Goal: Task Accomplishment & Management: Use online tool/utility

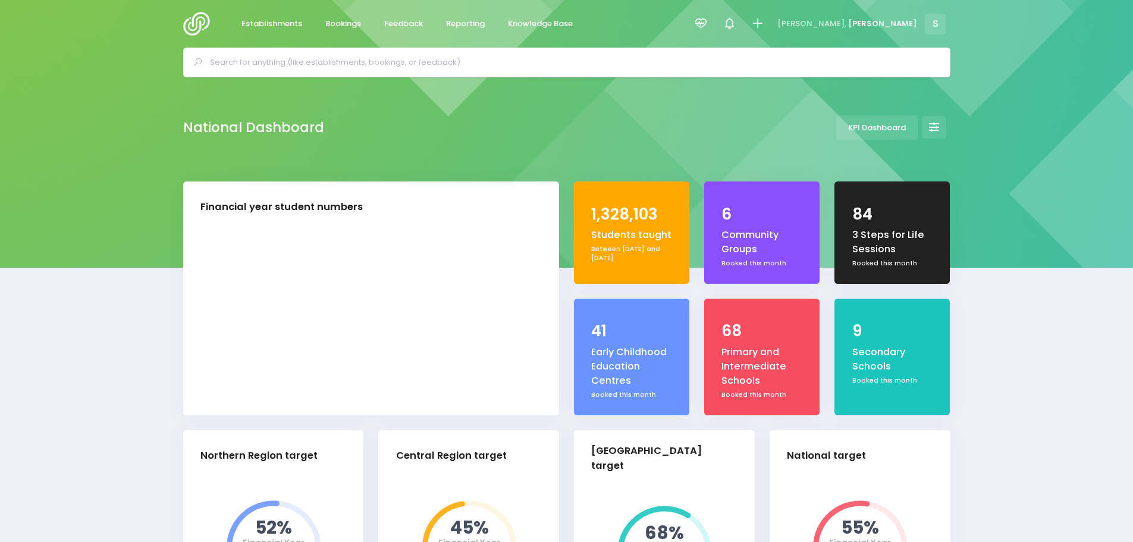
select select "5"
click at [392, 29] on span "Feedback" at bounding box center [403, 24] width 39 height 12
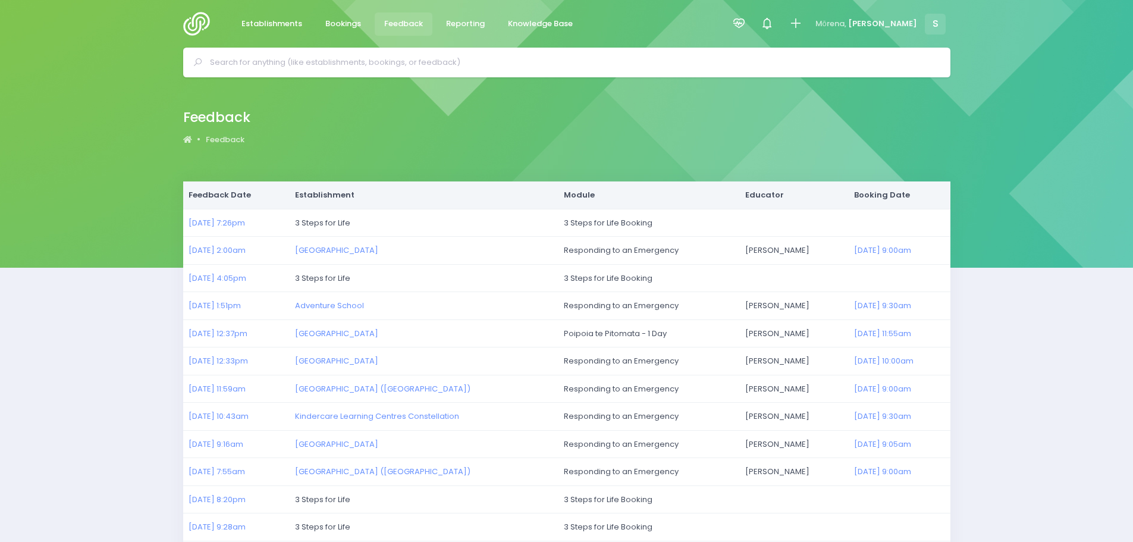
click at [196, 19] on img at bounding box center [200, 24] width 34 height 24
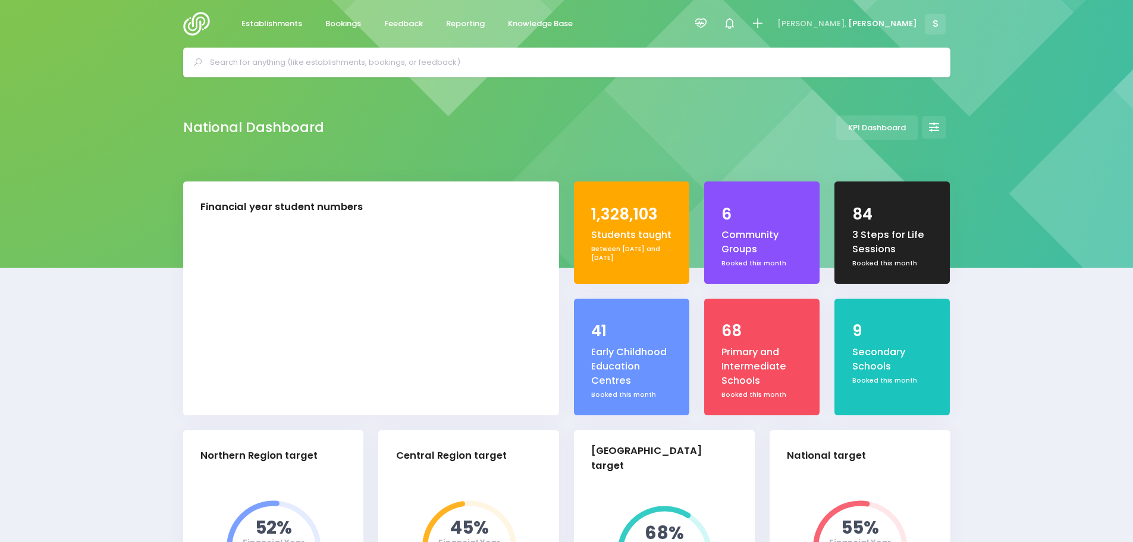
select select "5"
click at [406, 26] on span "Feedback" at bounding box center [403, 24] width 39 height 12
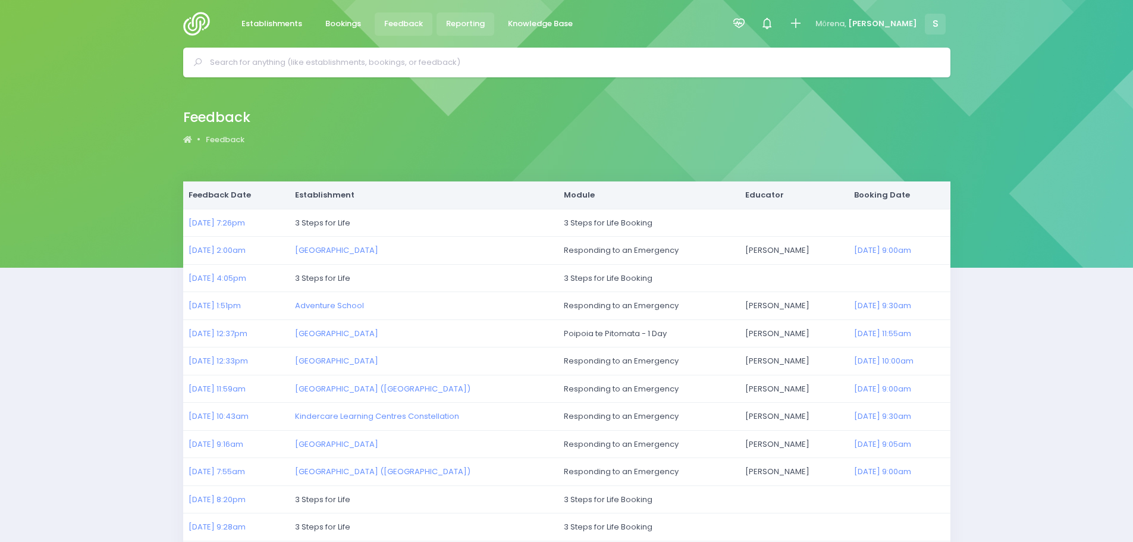
click at [463, 30] on link "Reporting" at bounding box center [466, 23] width 58 height 23
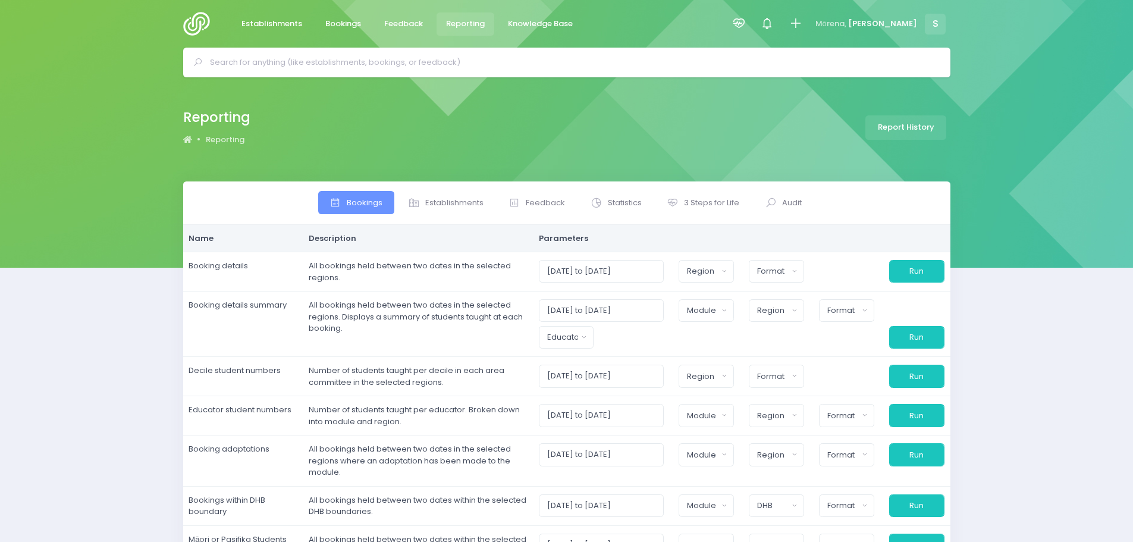
select select
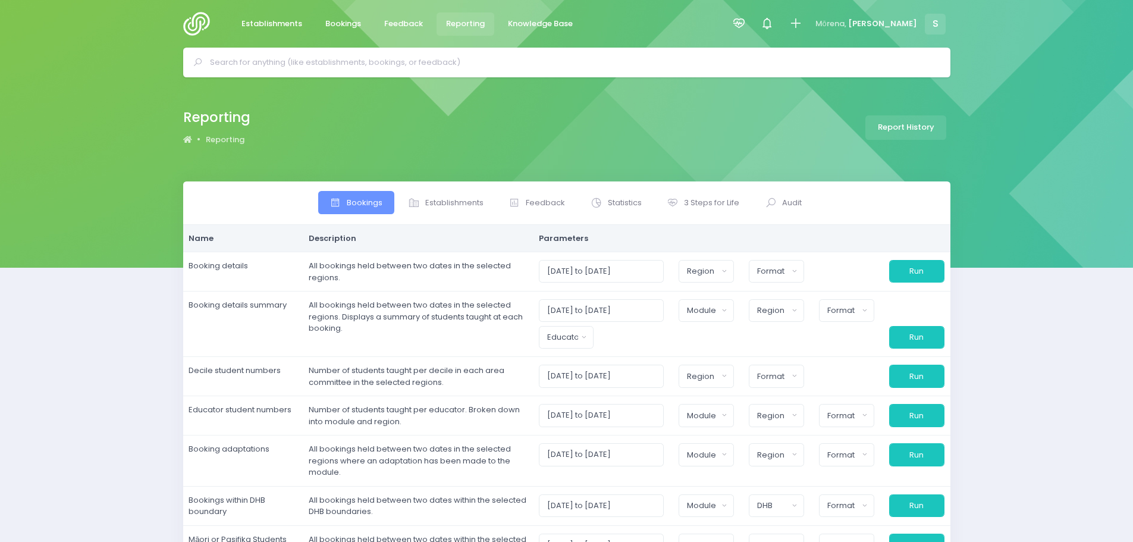
select select
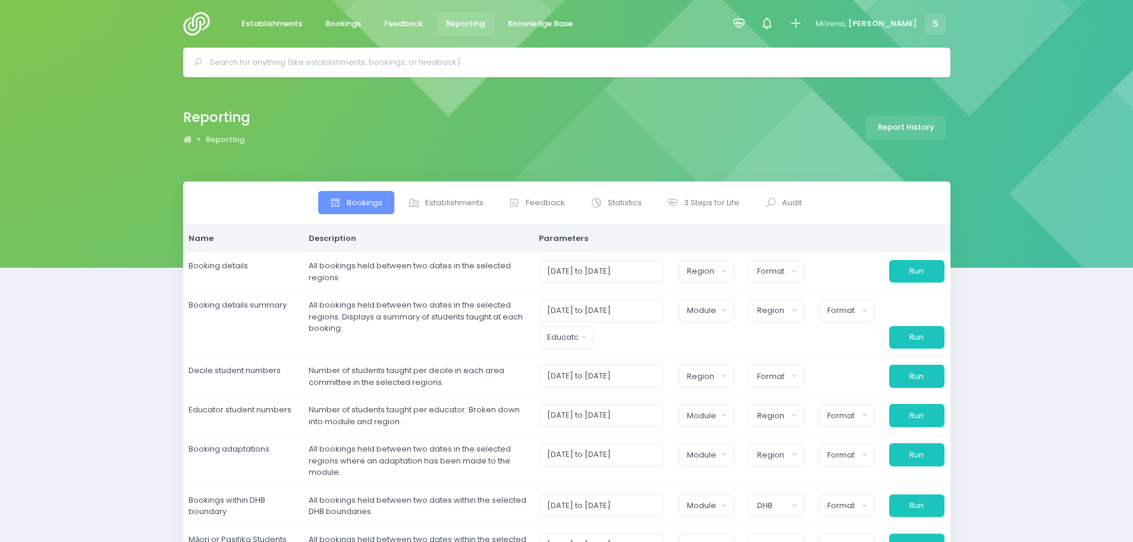
select select
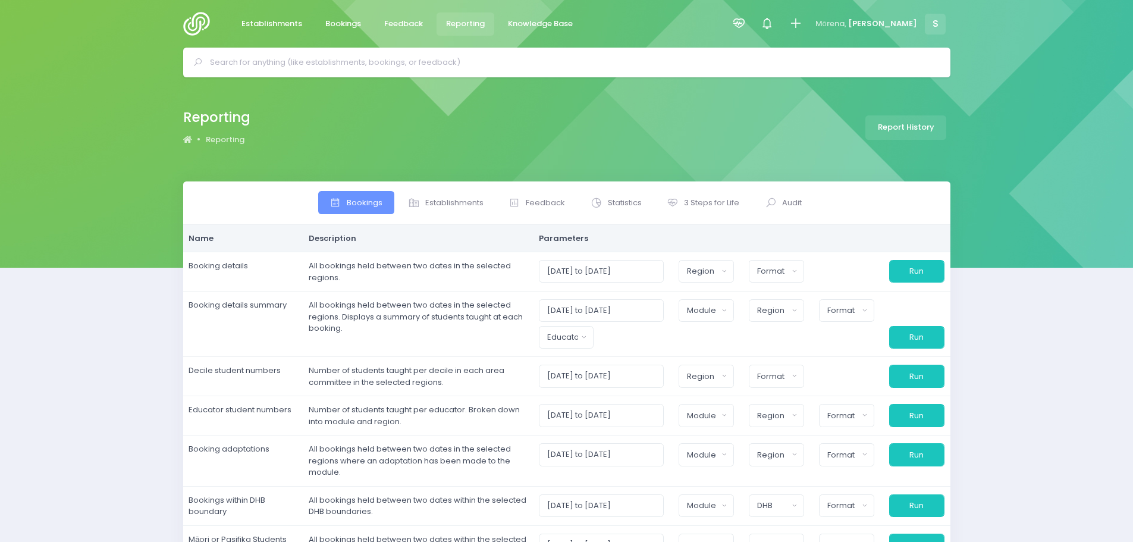
select select
click at [599, 202] on icon at bounding box center [597, 203] width 12 height 12
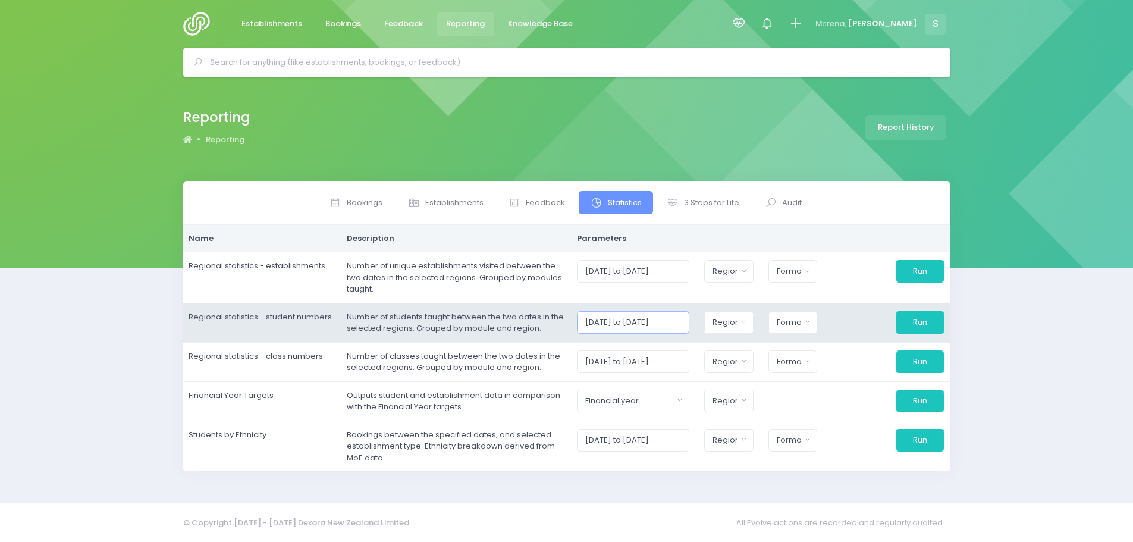
click at [631, 319] on input "01/08/2025 to 31/08/2025" at bounding box center [633, 322] width 112 height 23
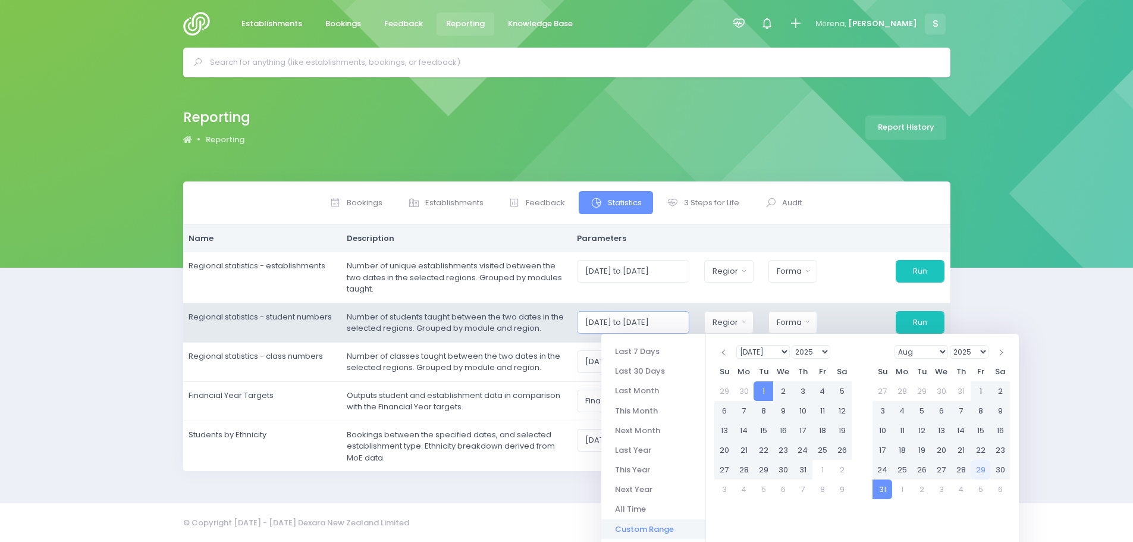
type input "01/07/2025 to 31/08/2025"
click at [711, 322] on div "01/07/2025 to 31/08/2025 Northern Region Central Region South Island Region Nat…" at bounding box center [765, 322] width 382 height 23
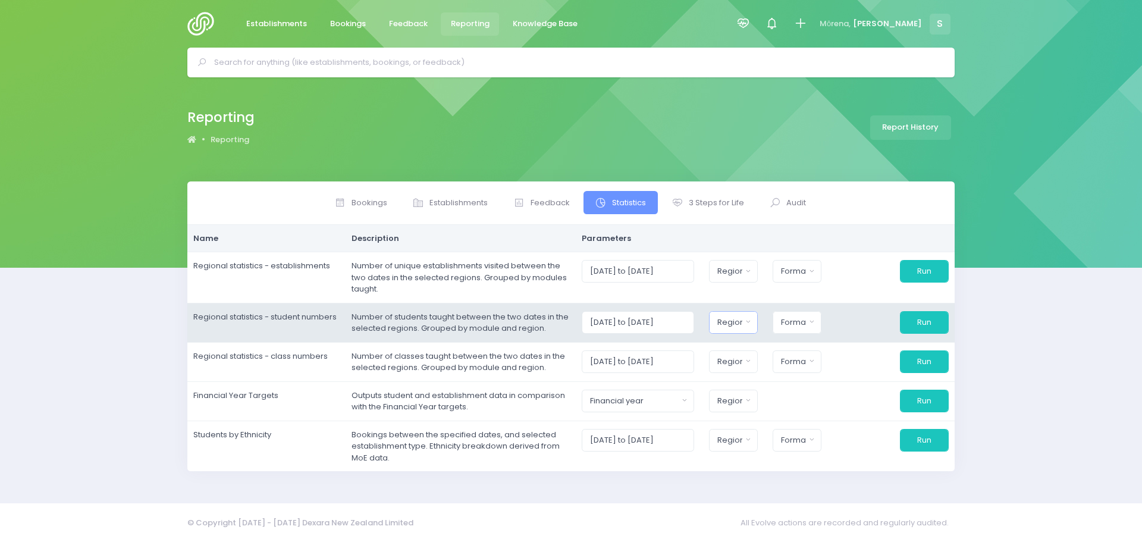
click at [741, 324] on div "Region" at bounding box center [729, 322] width 25 height 12
click at [752, 350] on button "Select All" at bounding box center [745, 354] width 55 height 20
select select "Northern"
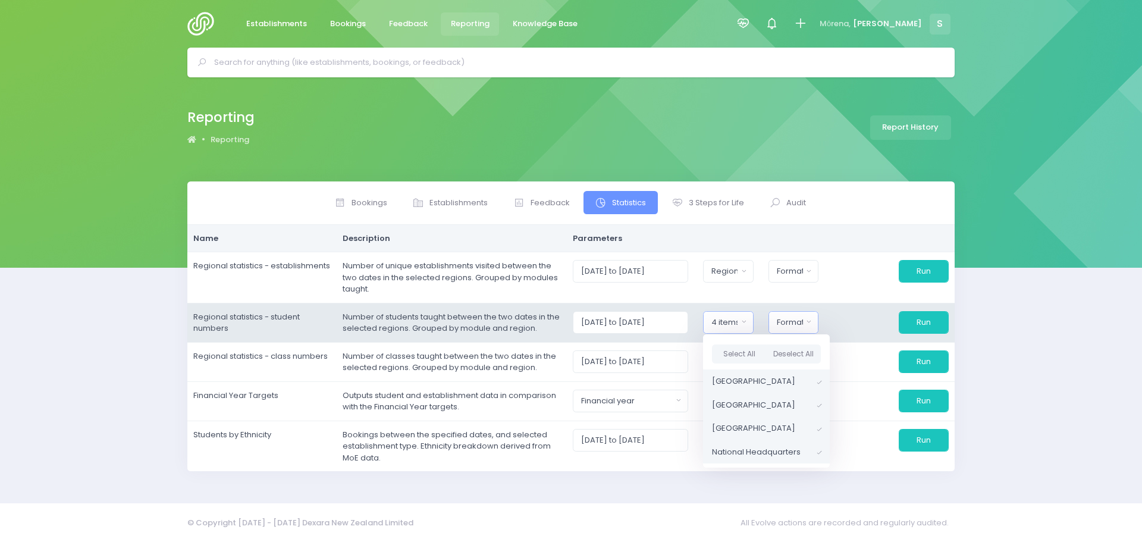
click at [803, 324] on div "Format" at bounding box center [790, 322] width 26 height 12
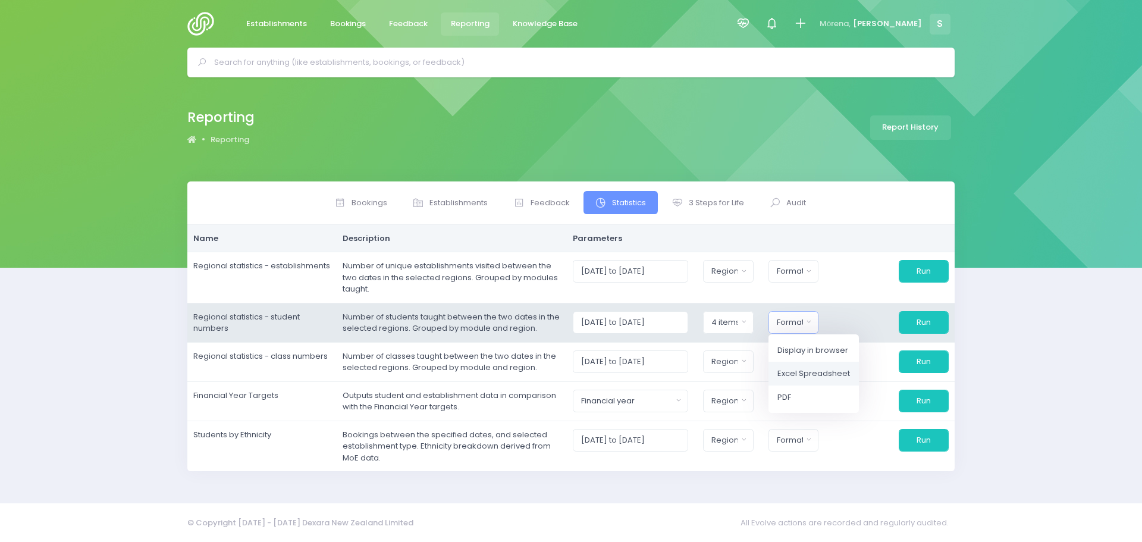
click at [808, 377] on span "Excel Spreadsheet" at bounding box center [814, 374] width 73 height 12
select select "excel"
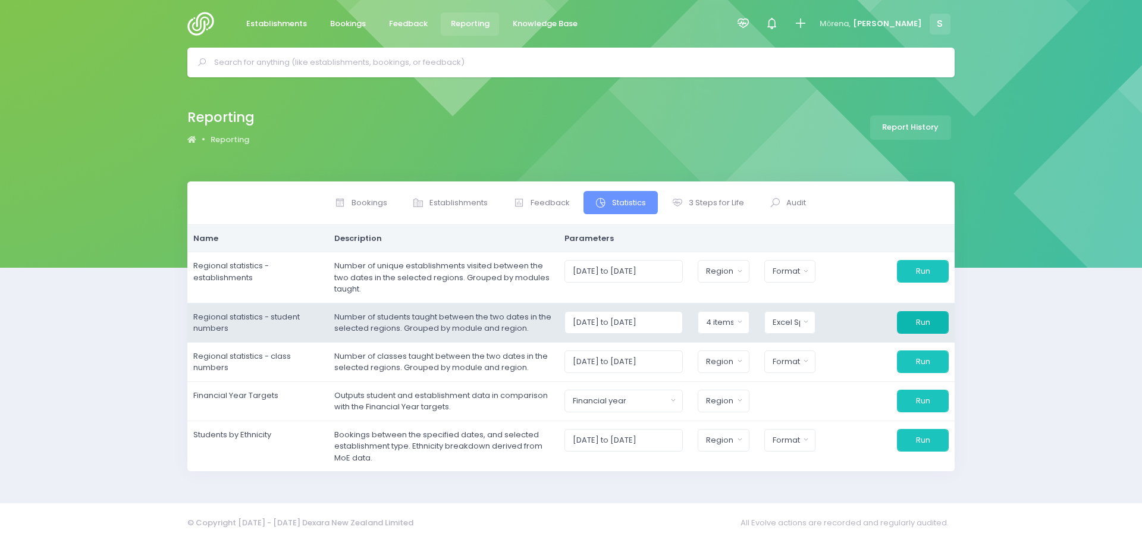
click at [926, 321] on button "Run" at bounding box center [923, 322] width 52 height 23
click at [742, 327] on button "4 items selected" at bounding box center [724, 322] width 52 height 23
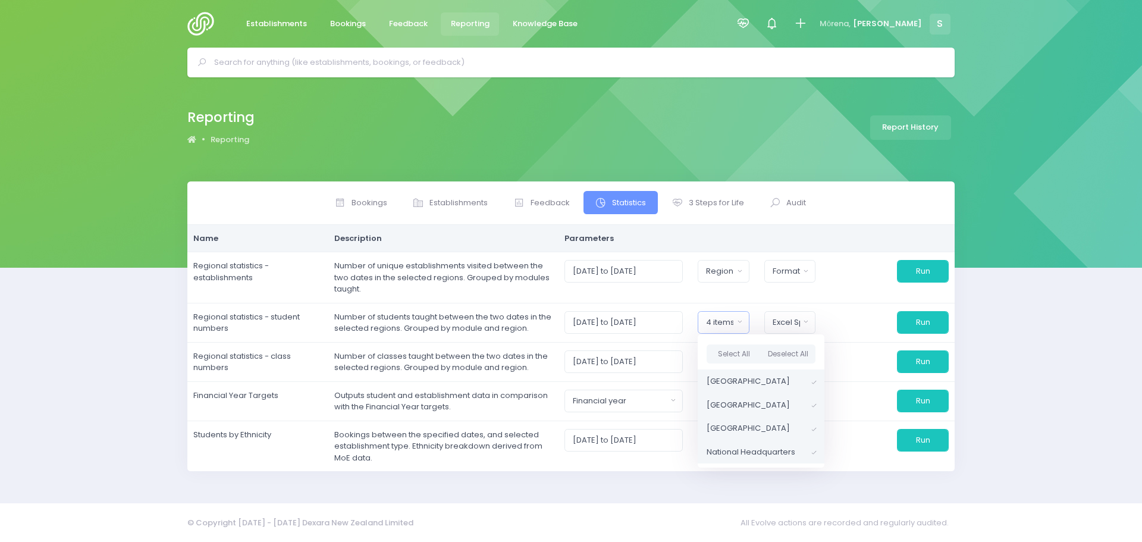
click at [880, 200] on ul "Bookings Establishments Feedback Audit" at bounding box center [571, 202] width 733 height 23
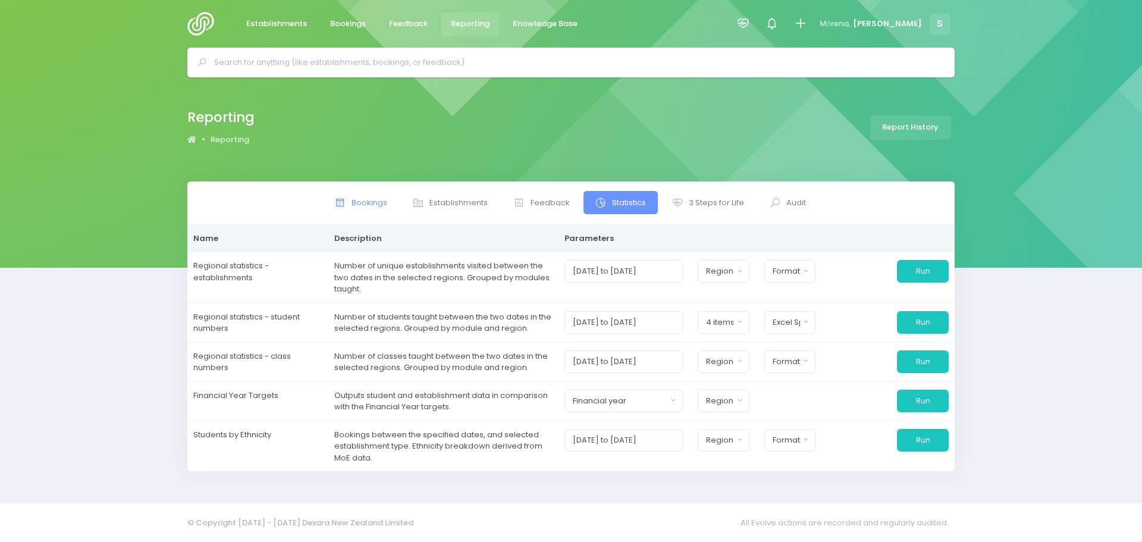
click at [361, 204] on span "Bookings" at bounding box center [370, 203] width 36 height 12
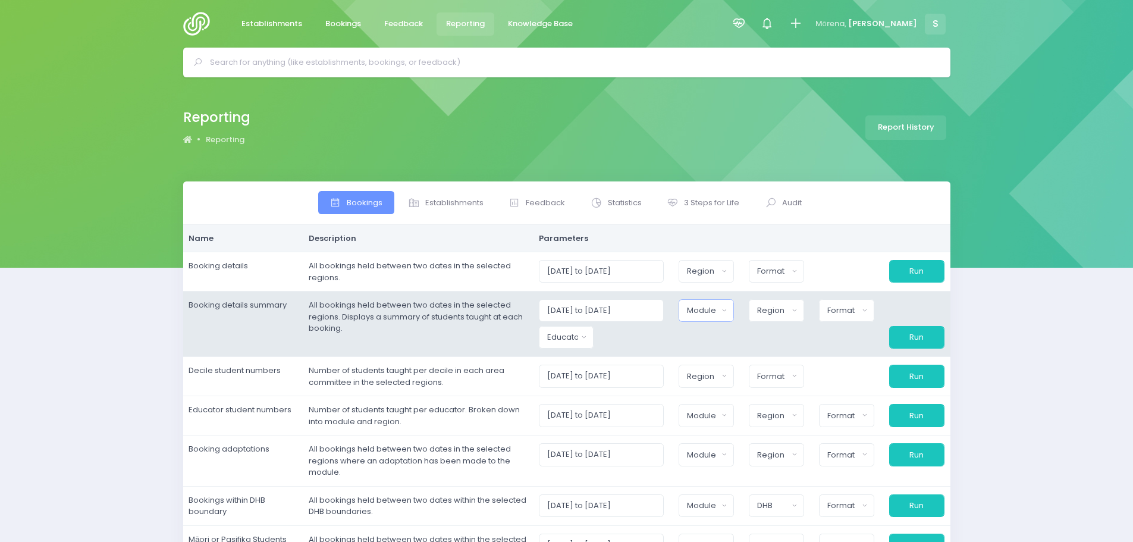
click at [708, 313] on div "Module" at bounding box center [702, 311] width 31 height 12
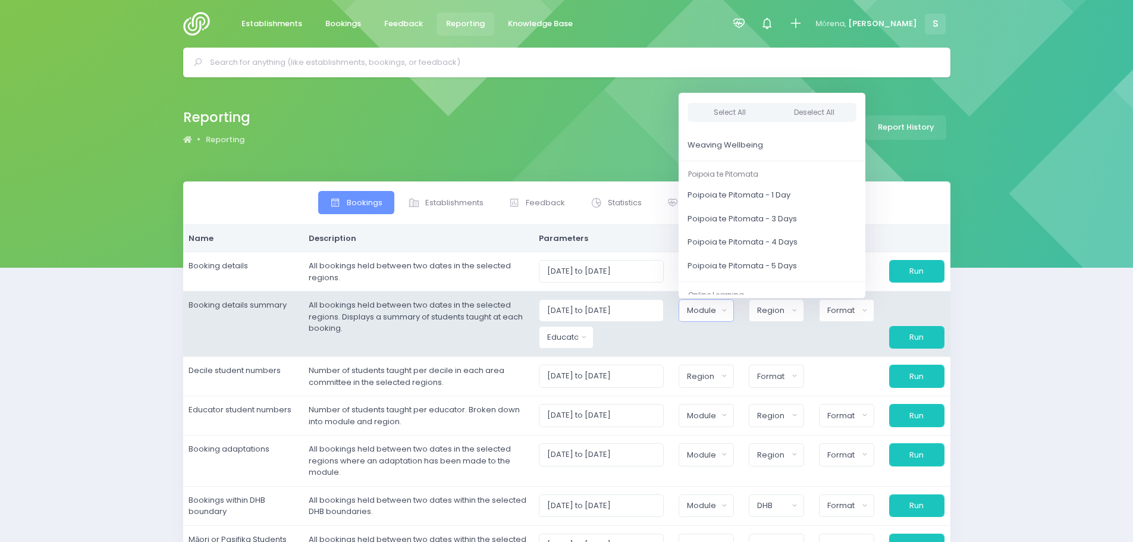
scroll to position [178, 0]
click at [741, 201] on link "Poipoia te Pitomata - 1 Day" at bounding box center [772, 195] width 187 height 24
select select "Poipoia te Pitomata - 1 Day"
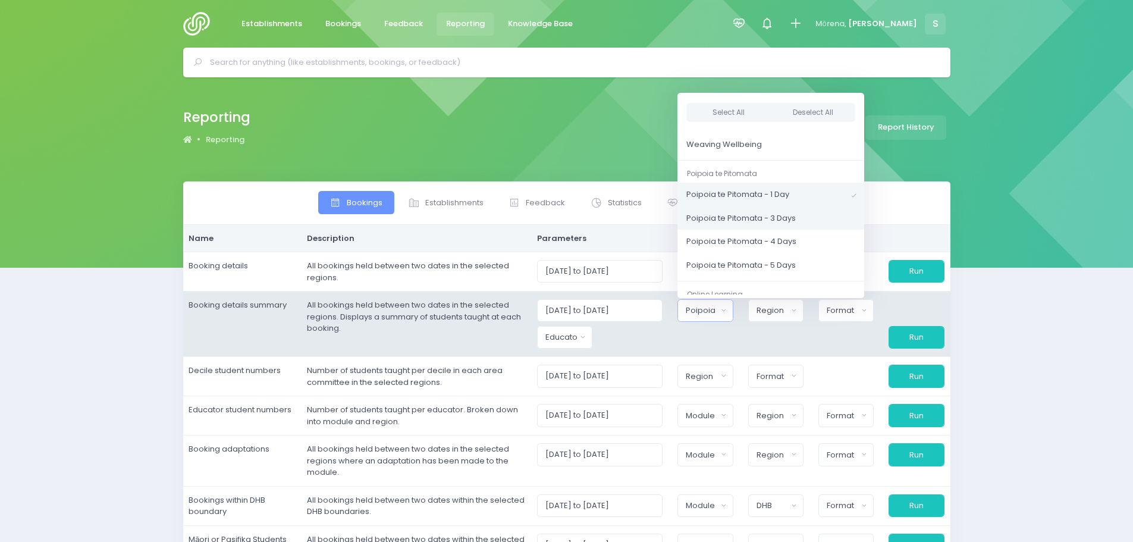
click at [726, 224] on link "Poipoia te Pitomata - 3 Days" at bounding box center [771, 218] width 187 height 24
click at [726, 240] on span "Poipoia te Pitomata - 4 Days" at bounding box center [743, 242] width 110 height 12
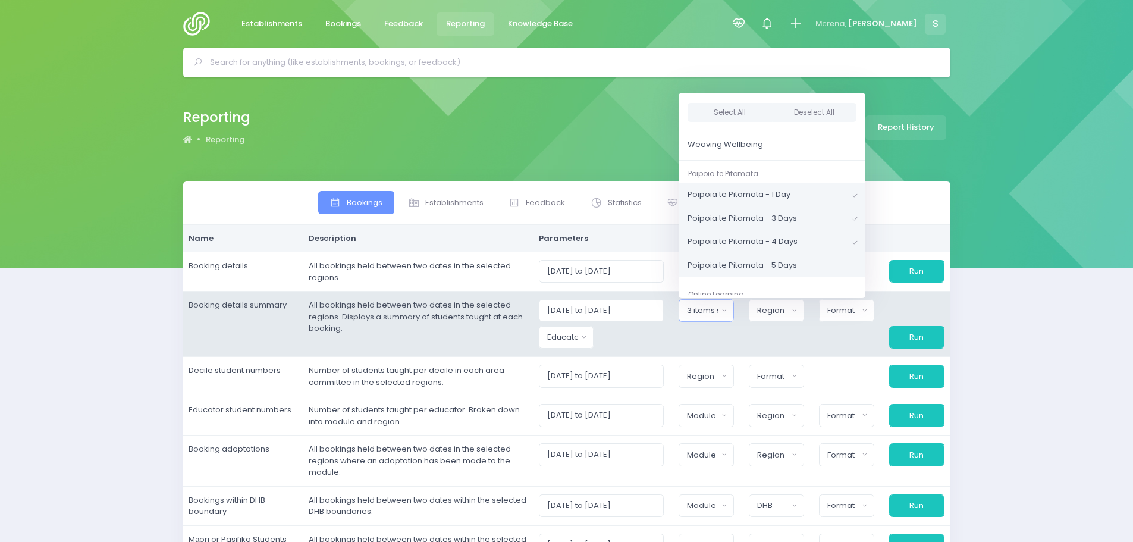
click at [726, 259] on span "Poipoia te Pitomata - 5 Days" at bounding box center [742, 265] width 109 height 12
click at [664, 354] on td "01/08/2025 to 31/08/2025 Clued up Camper Community Education Community Educatio…" at bounding box center [742, 323] width 418 height 65
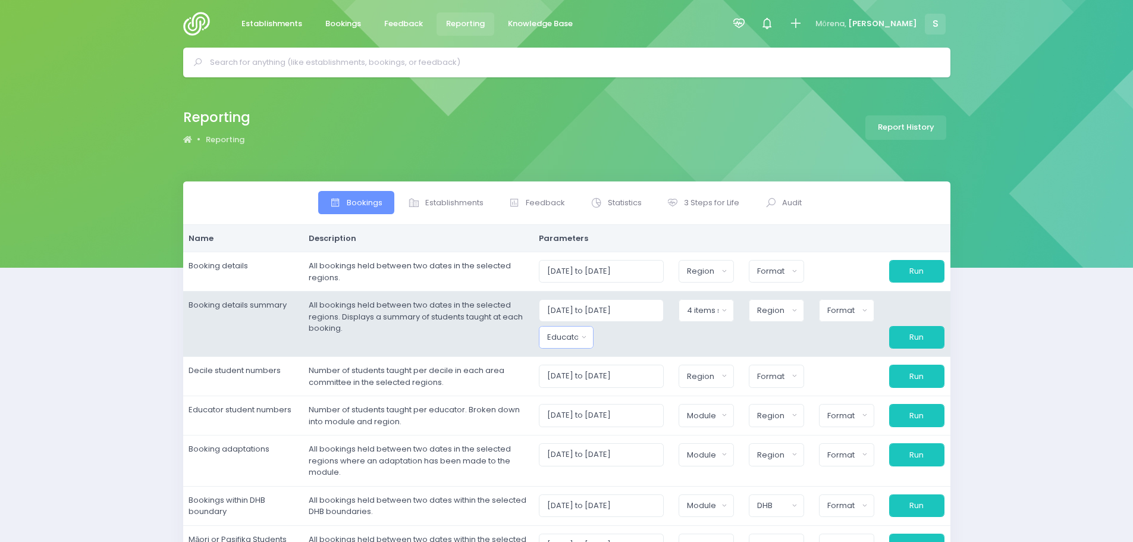
click at [593, 340] on button "Educator" at bounding box center [566, 337] width 55 height 23
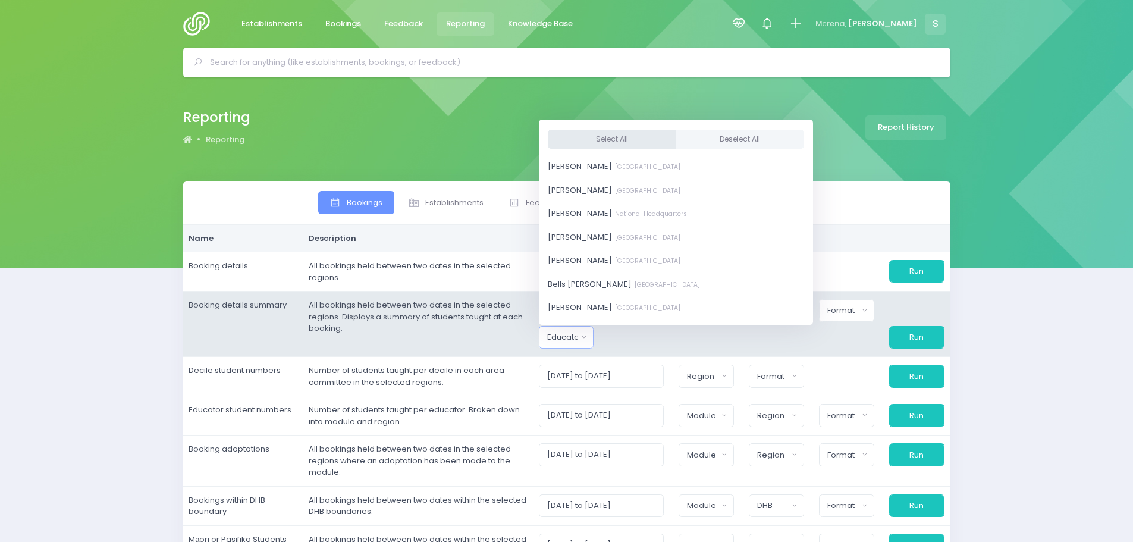
click at [603, 135] on button "Select All" at bounding box center [612, 139] width 128 height 20
select select "381987"
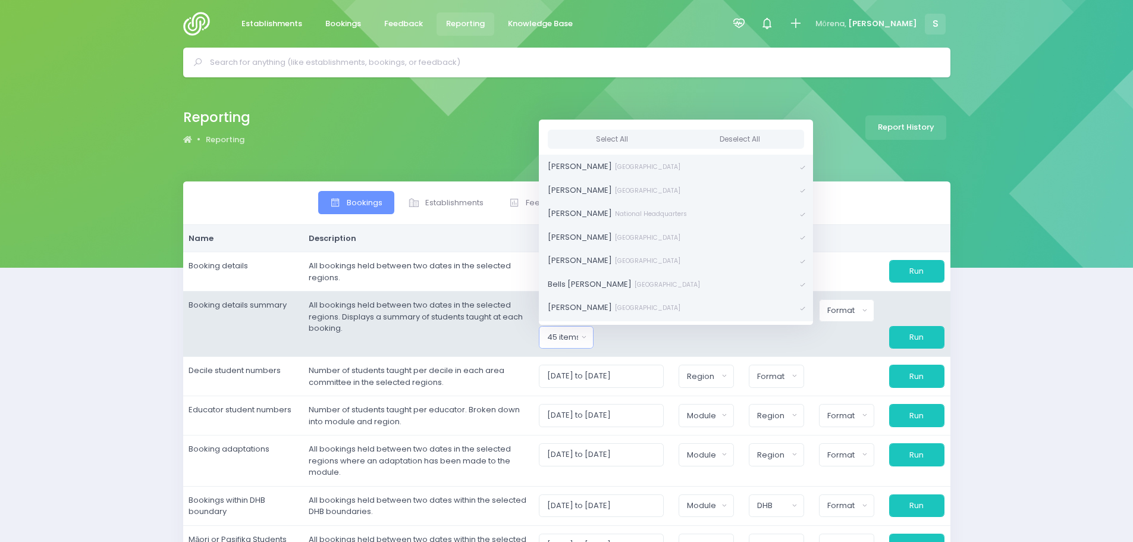
click at [651, 337] on div at bounding box center [636, 337] width 70 height 23
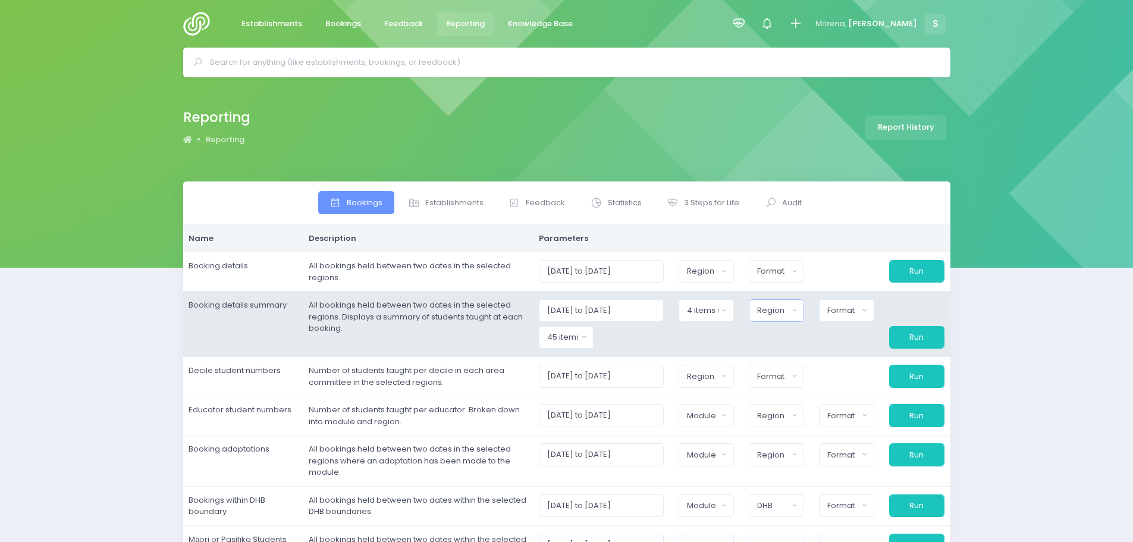
click at [767, 311] on div "Region" at bounding box center [772, 311] width 31 height 12
click at [783, 340] on button "Select All" at bounding box center [785, 343] width 55 height 20
select select "Northern"
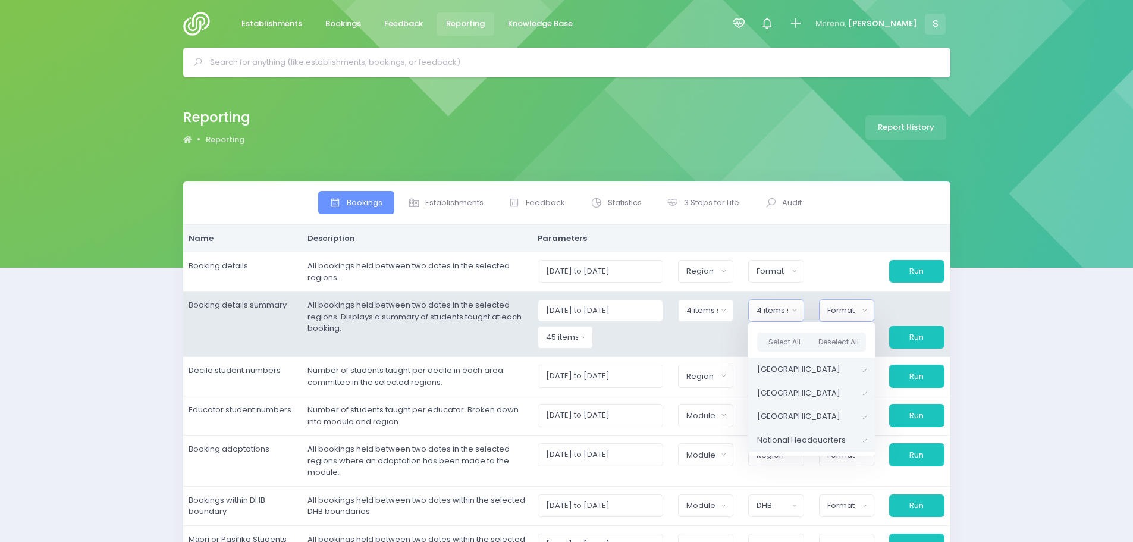
click at [850, 312] on div "Format" at bounding box center [844, 311] width 32 height 12
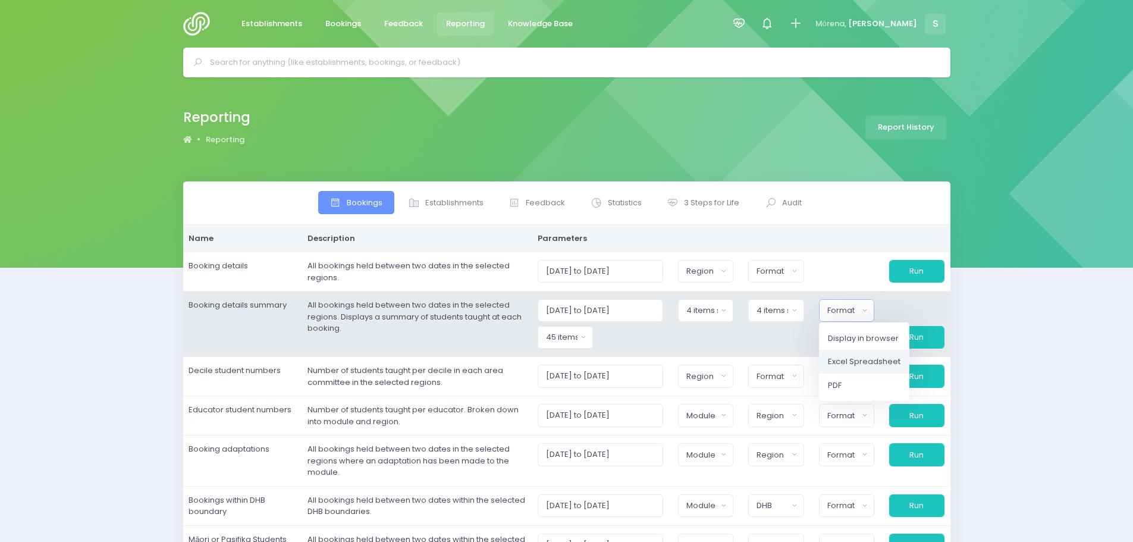
click at [847, 355] on link "Excel Spreadsheet" at bounding box center [864, 362] width 90 height 24
select select "excel"
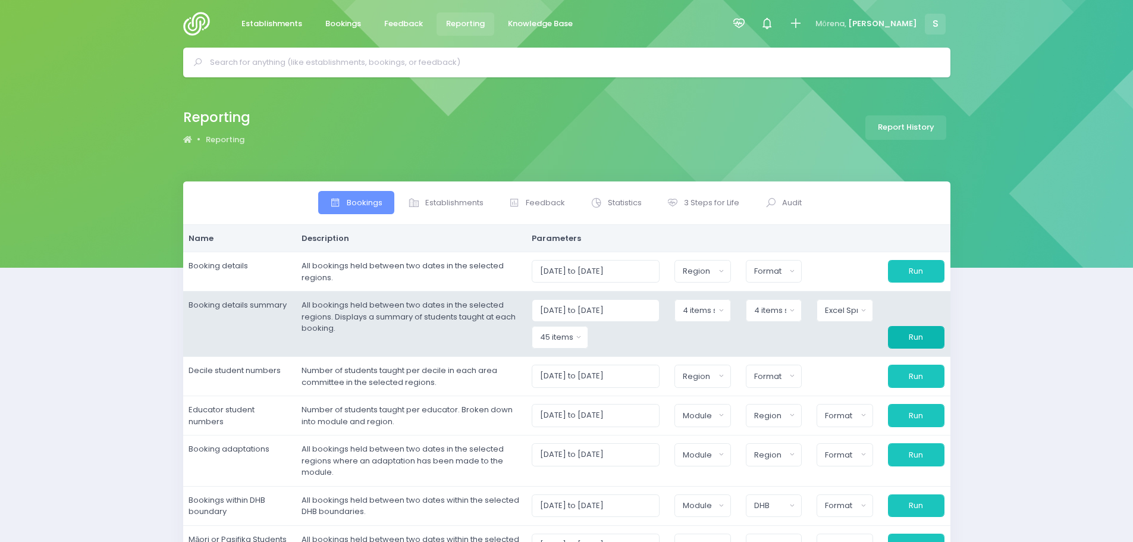
click at [914, 337] on button "Run" at bounding box center [916, 337] width 57 height 23
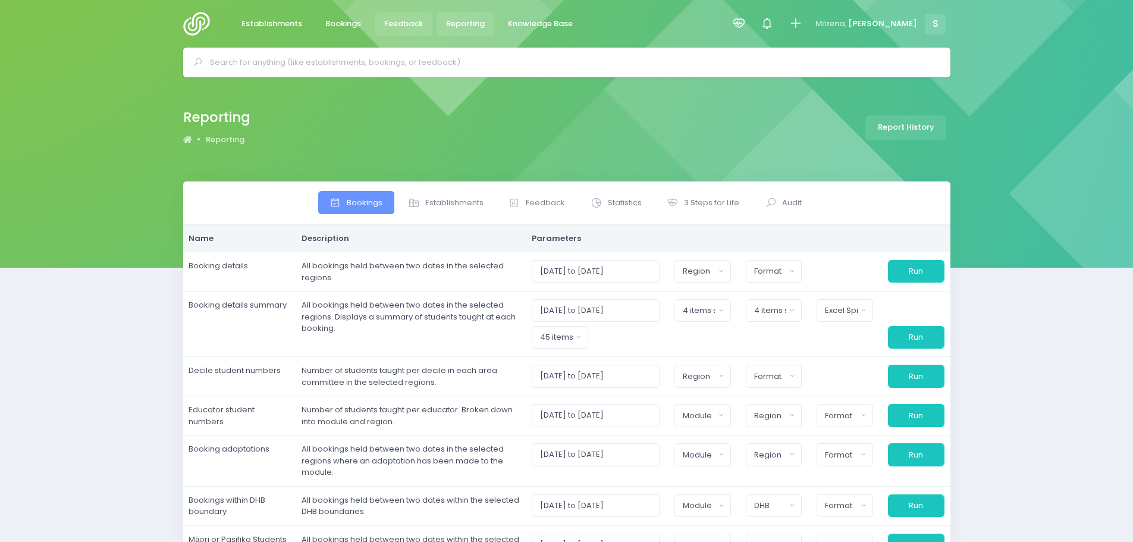
click at [396, 24] on span "Feedback" at bounding box center [403, 24] width 39 height 12
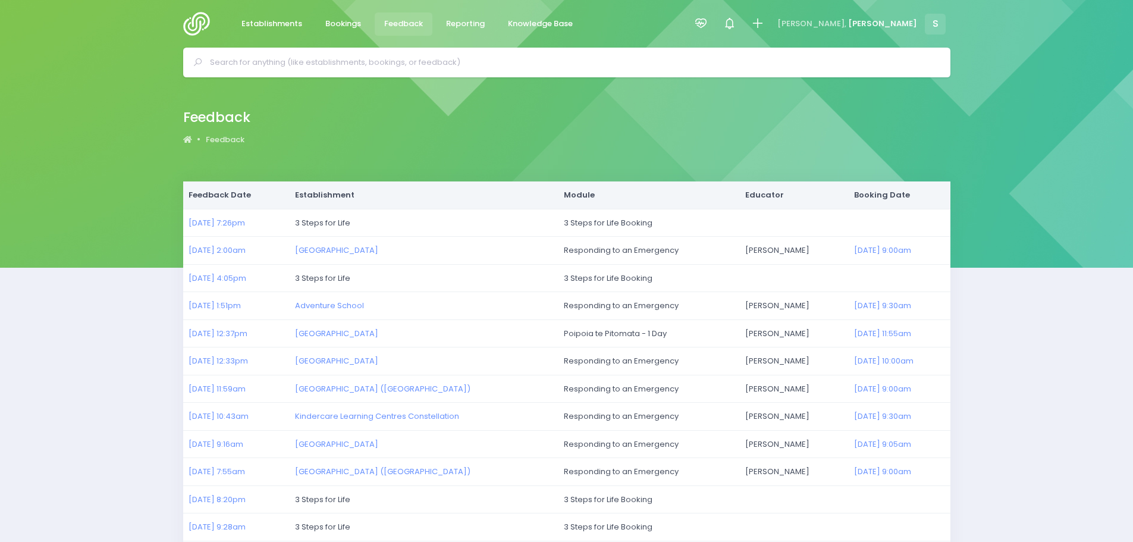
click at [203, 21] on img at bounding box center [200, 24] width 34 height 24
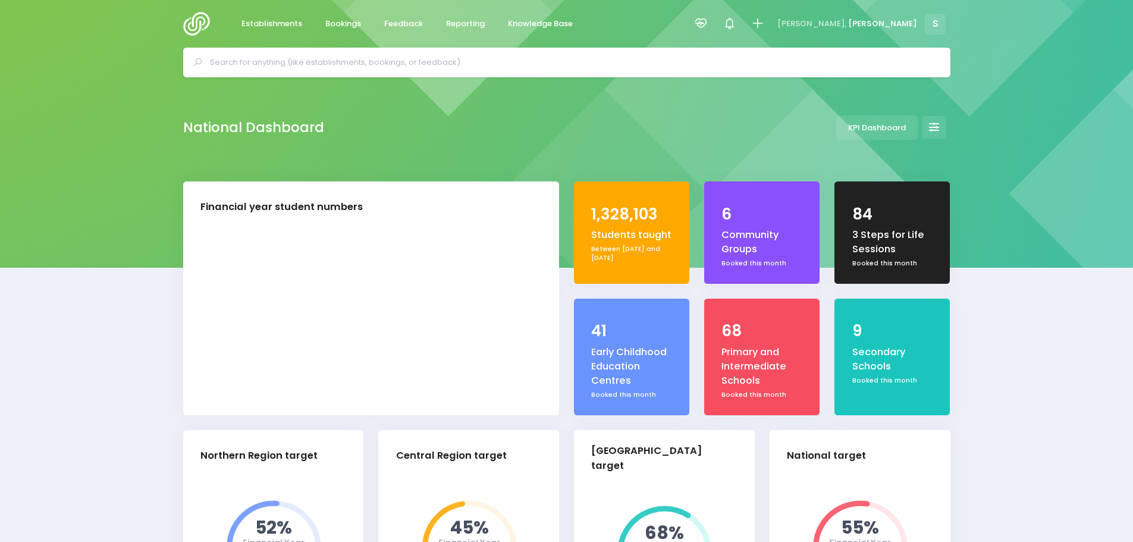
select select "5"
click at [318, 64] on input "text" at bounding box center [572, 63] width 724 height 18
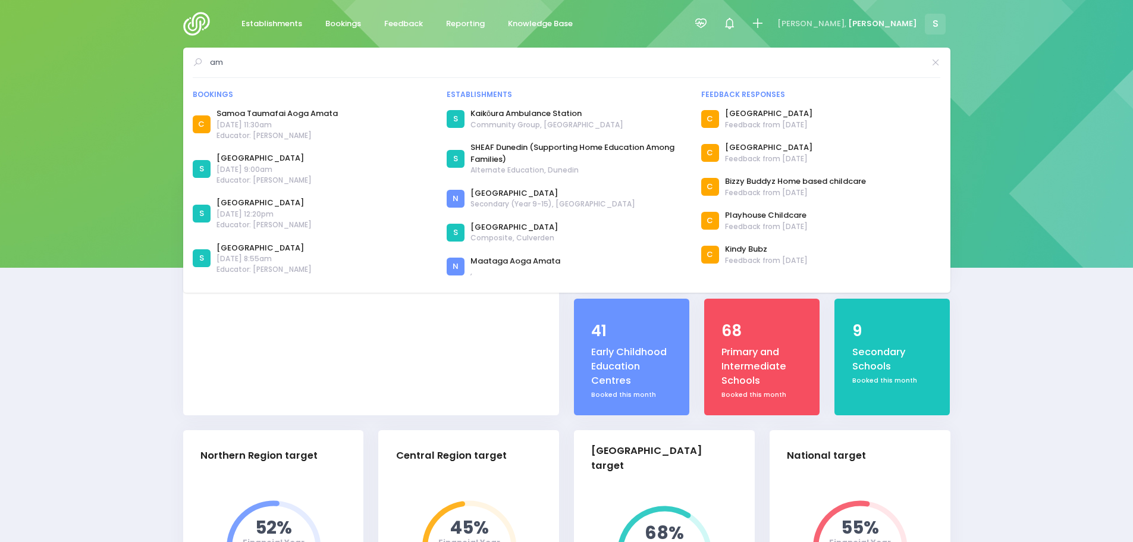
type input "a"
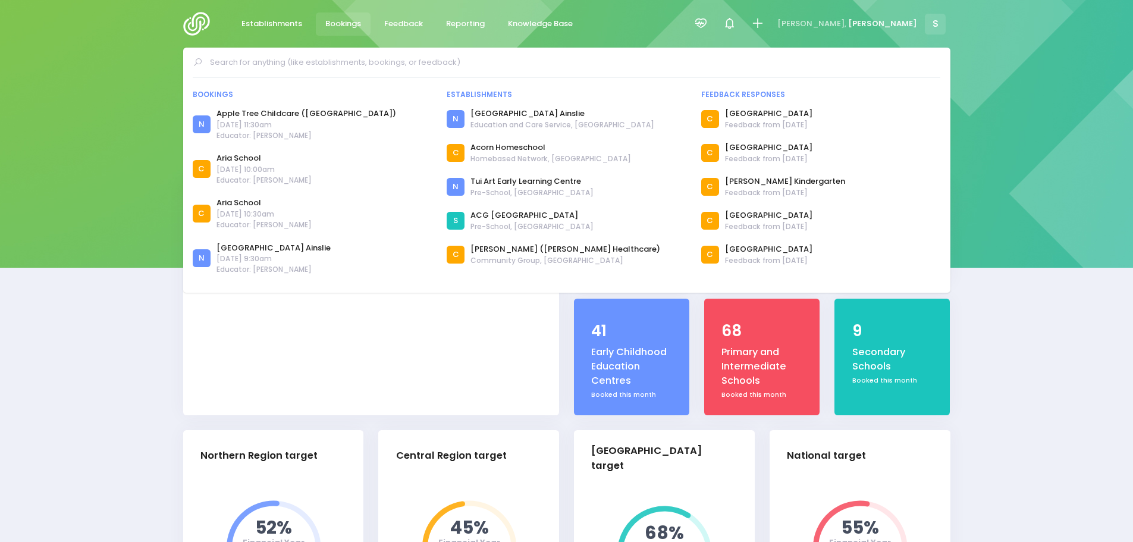
click at [337, 23] on span "Bookings" at bounding box center [343, 24] width 36 height 12
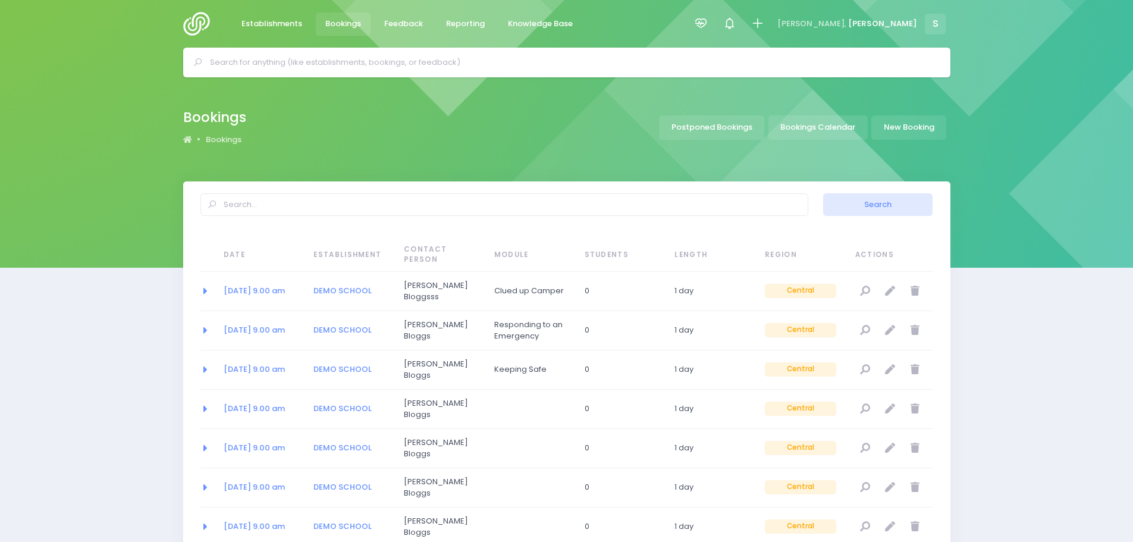
select select "20"
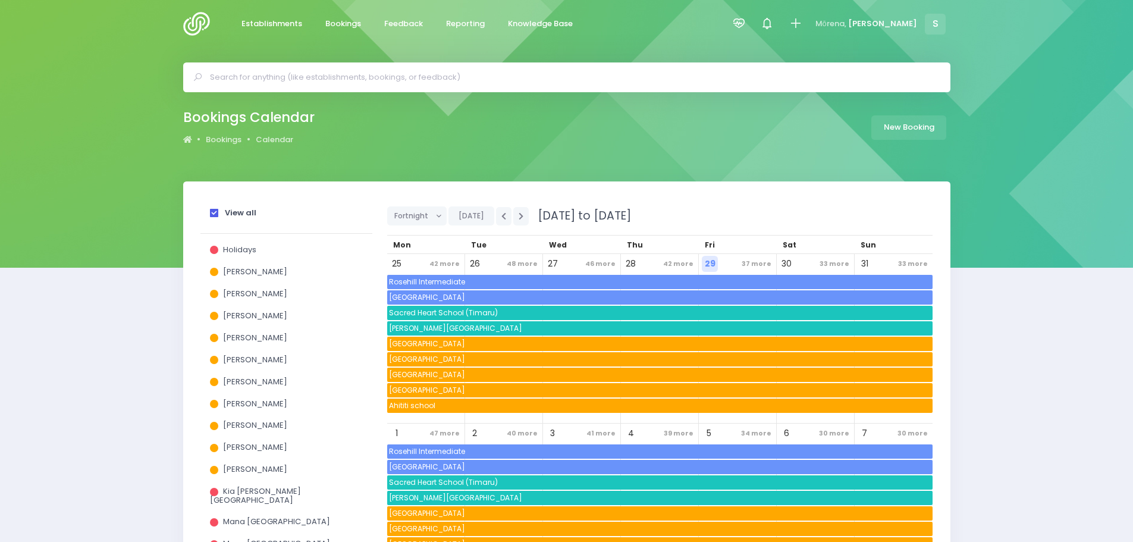
click at [215, 214] on span at bounding box center [214, 213] width 8 height 8
click at [0, 0] on input "View all" at bounding box center [0, 0] width 0 height 0
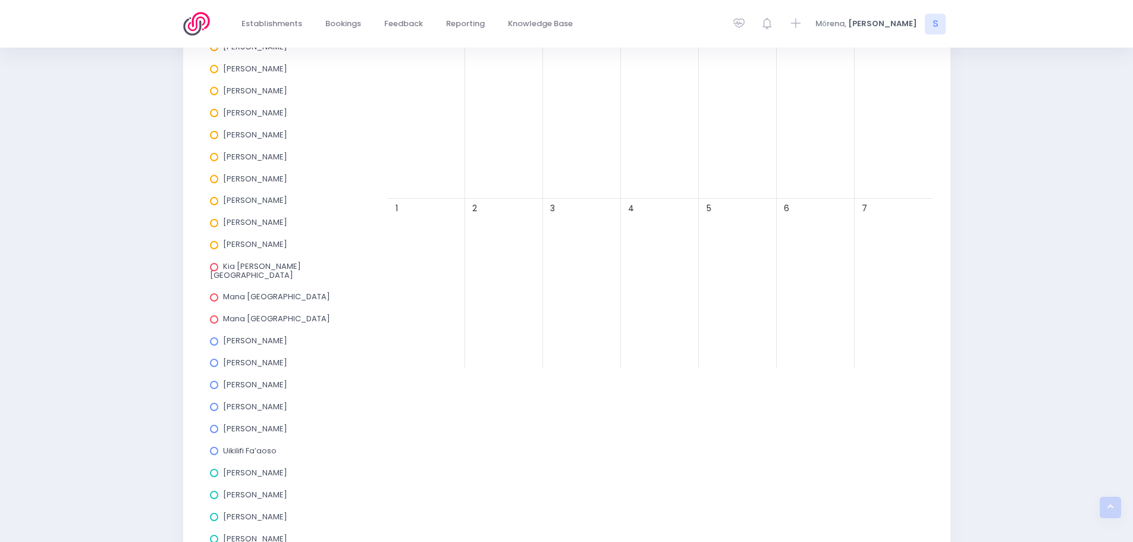
scroll to position [357, 0]
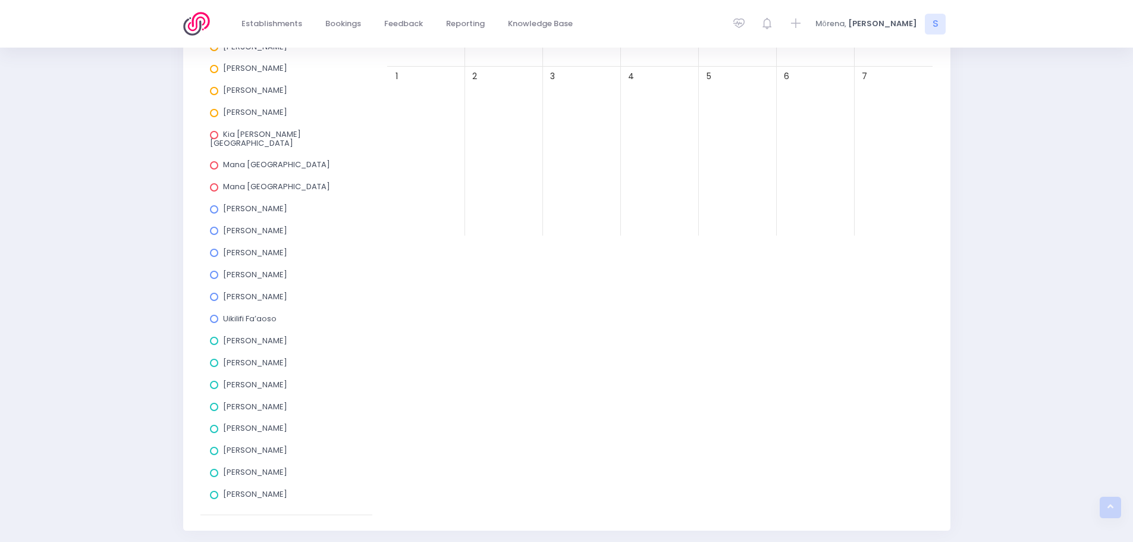
click at [214, 337] on span at bounding box center [214, 341] width 8 height 8
click at [0, 0] on input "[PERSON_NAME]" at bounding box center [0, 0] width 0 height 0
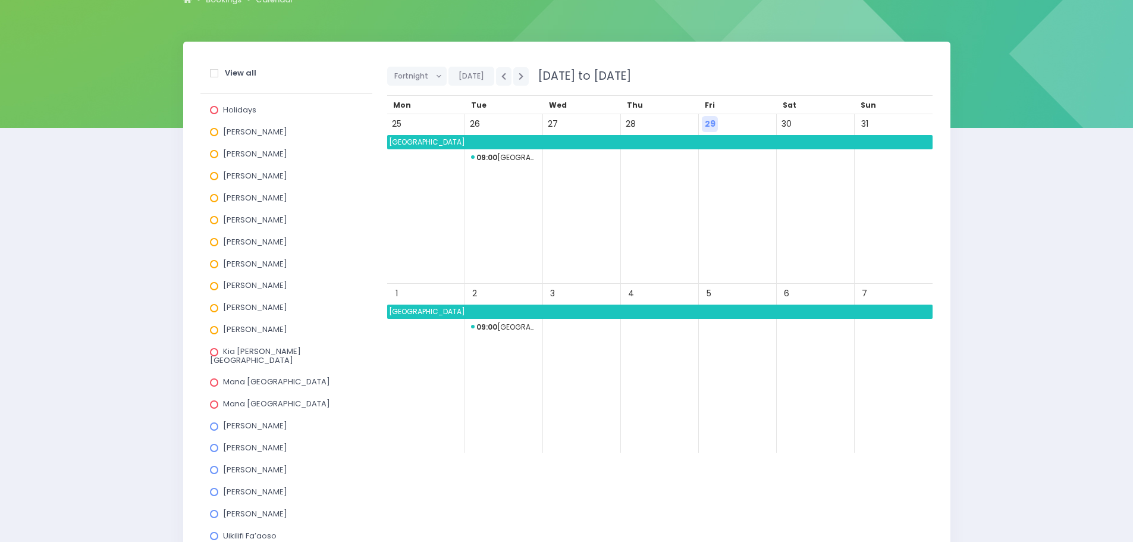
scroll to position [119, 0]
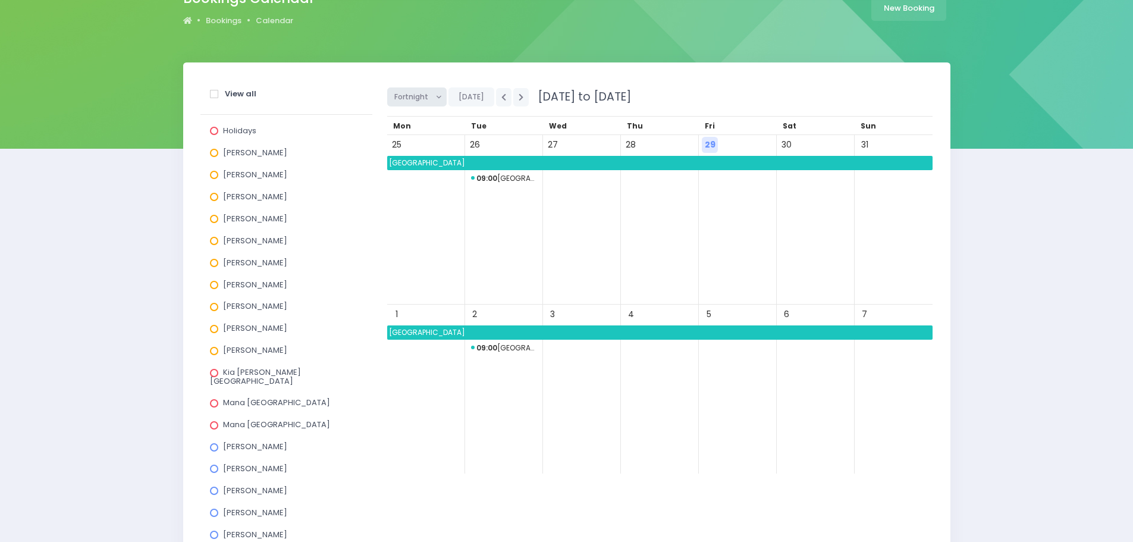
click at [419, 104] on span "Fortnight" at bounding box center [412, 97] width 37 height 18
click at [418, 184] on link "Month" at bounding box center [425, 187] width 77 height 23
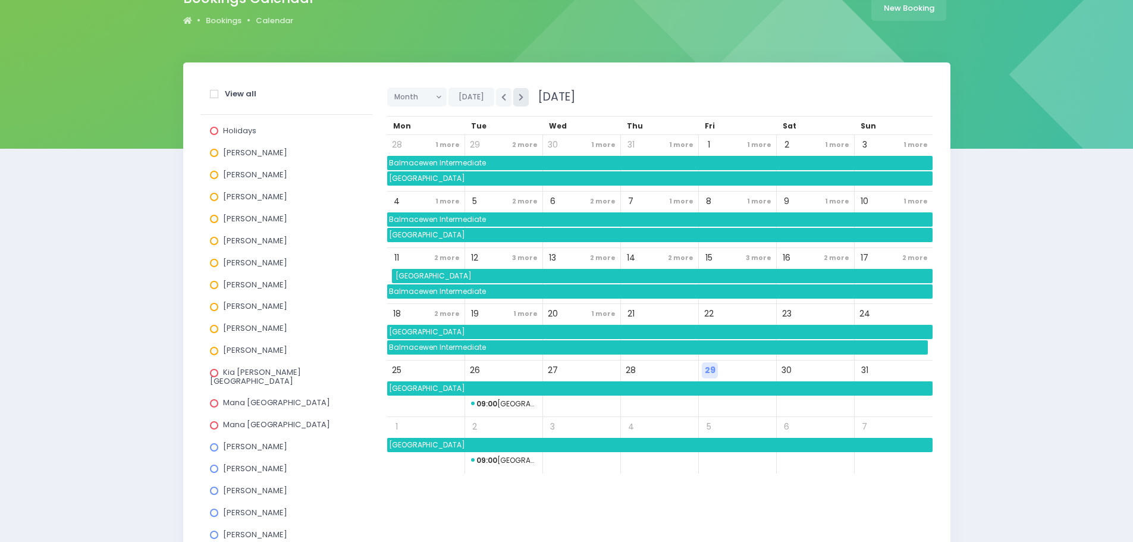
click at [514, 97] on button "button" at bounding box center [520, 97] width 15 height 18
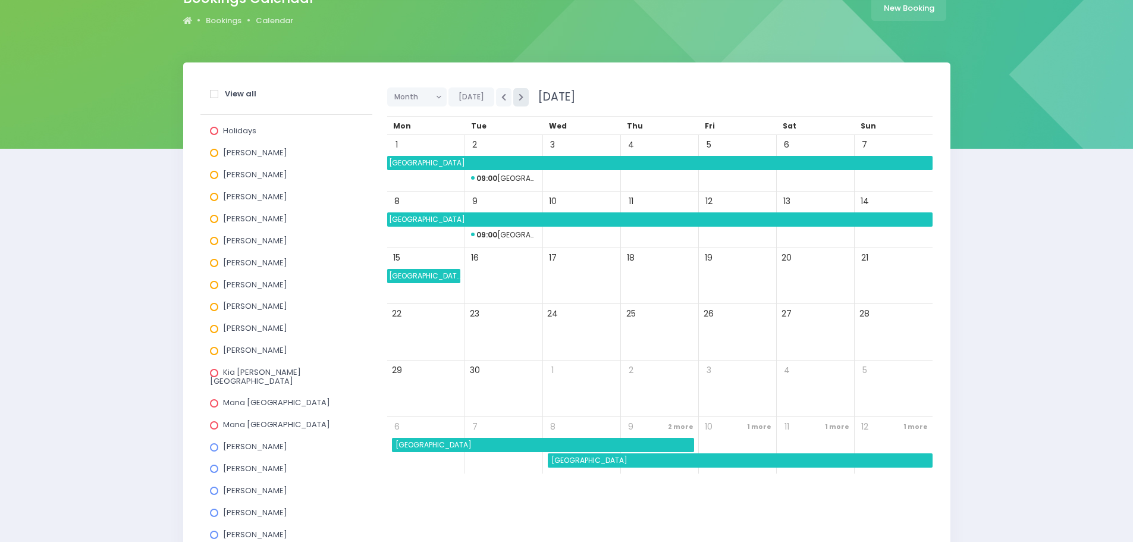
click at [514, 97] on button "button" at bounding box center [520, 97] width 15 height 18
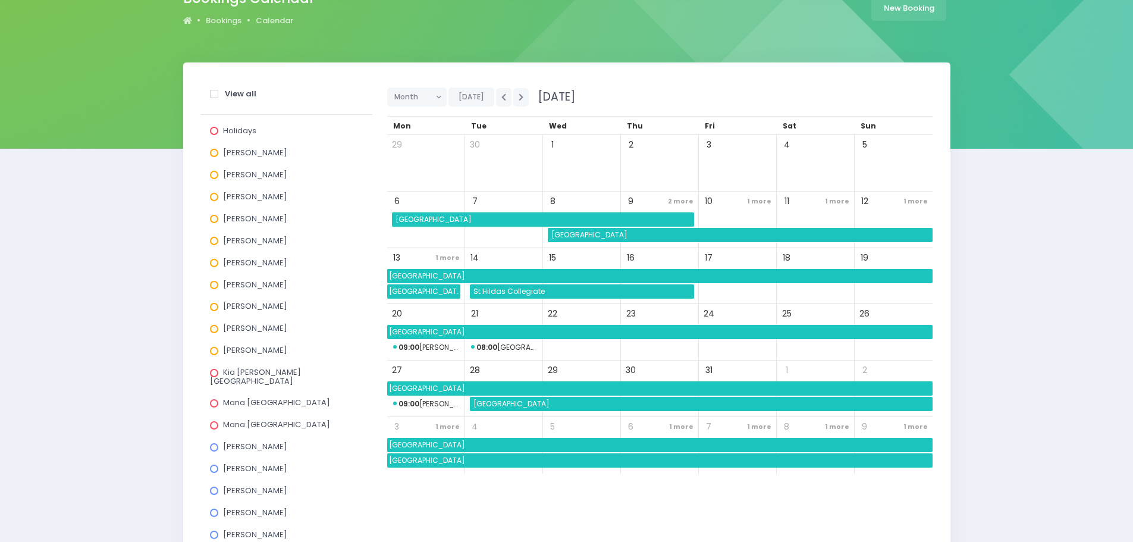
click at [417, 294] on span "[GEOGRAPHIC_DATA]" at bounding box center [423, 291] width 73 height 14
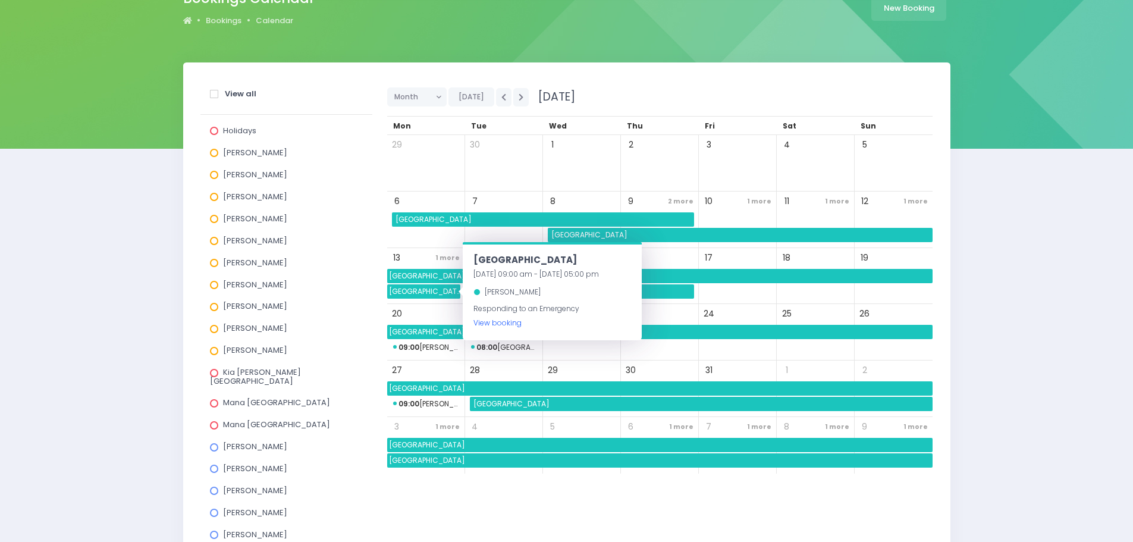
click at [507, 323] on link "View booking" at bounding box center [498, 323] width 48 height 10
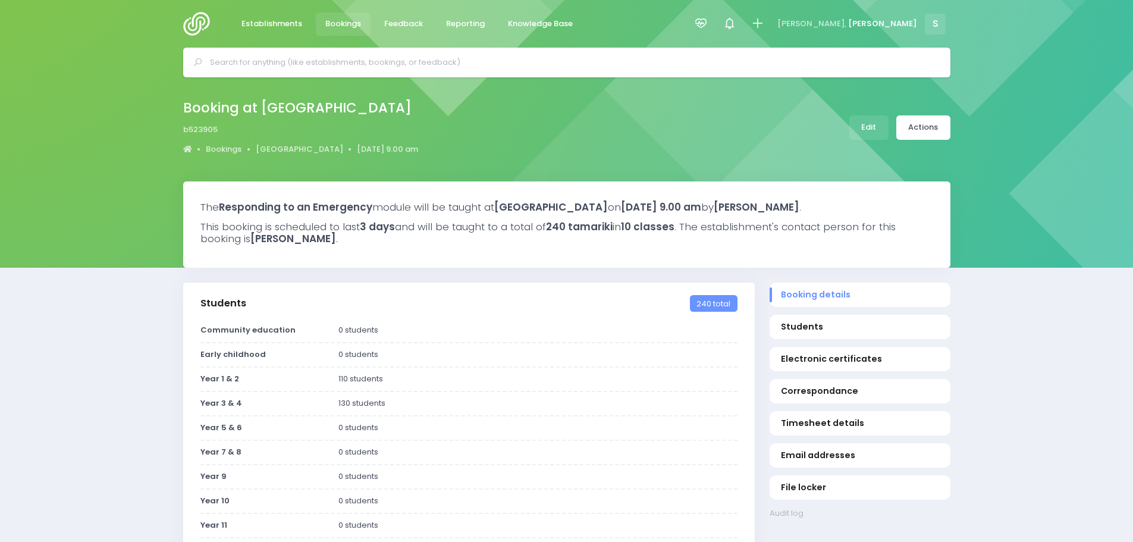
select select "5"
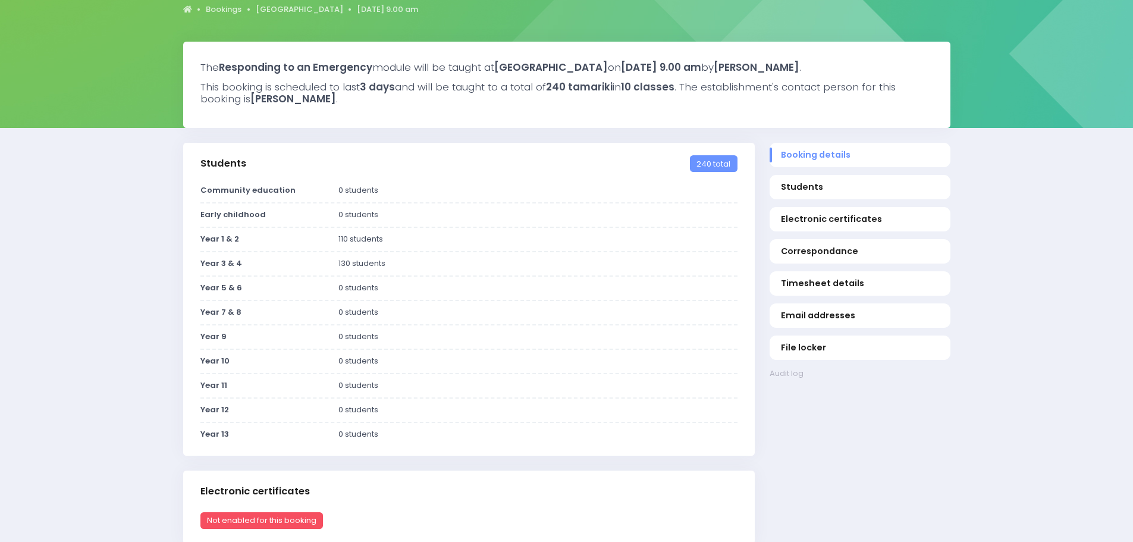
scroll to position [119, 0]
